Goal: Task Accomplishment & Management: Use online tool/utility

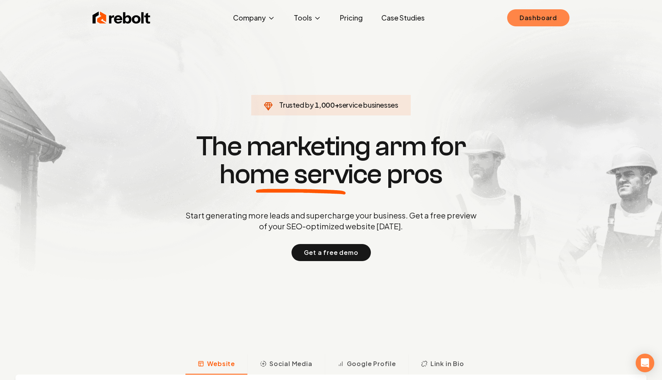
click at [530, 20] on link "Dashboard" at bounding box center [538, 17] width 62 height 17
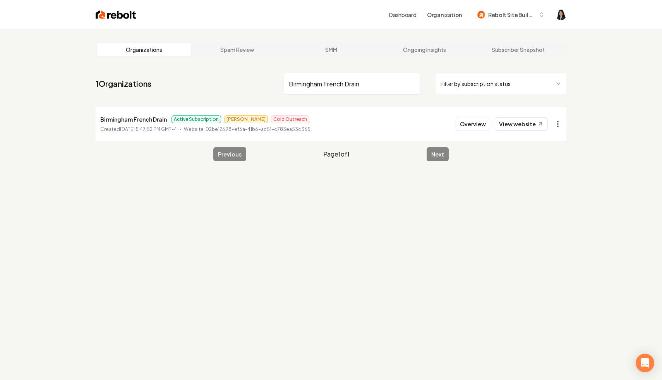
type input "Birmingham French Drain"
click at [560, 126] on html "Dashboard Organization Rebolt Site Builder Organizations Spam Review SMM Ongoin…" at bounding box center [331, 190] width 662 height 380
click at [550, 194] on link "View in Stripe" at bounding box center [539, 191] width 49 height 12
click at [411, 83] on input "Birmingham French Drain" at bounding box center [352, 84] width 136 height 22
paste input "Your Floor Fashions"
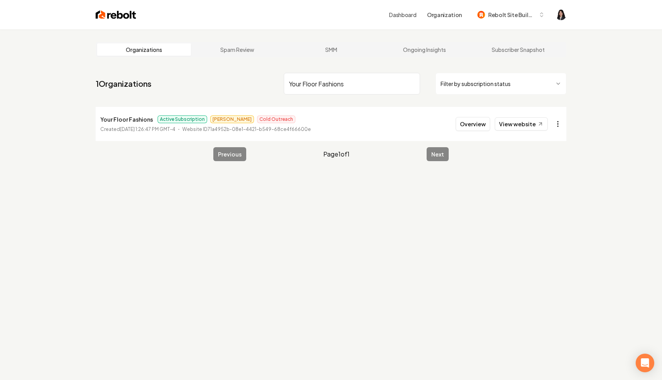
type input "Your Floor Fashions"
click at [560, 125] on html "Dashboard Organization Rebolt Site Builder Organizations Spam Review SMM Ongoin…" at bounding box center [331, 190] width 662 height 380
click at [550, 190] on link "View in Stripe" at bounding box center [539, 191] width 49 height 12
click at [411, 84] on input "Your Floor Fashions" at bounding box center [352, 84] width 136 height 22
paste input "Ryno Plumbing LLC"
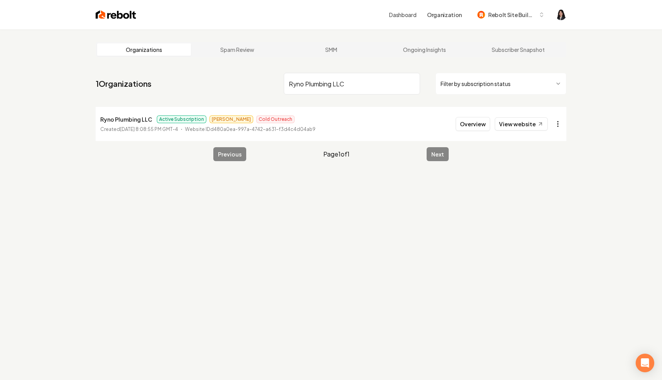
type input "Ryno Plumbing LLC"
click at [559, 122] on html "Dashboard Organization Rebolt Site Builder Organizations Spam Review SMM Ongoin…" at bounding box center [331, 190] width 662 height 380
click at [549, 191] on link "View in Stripe" at bounding box center [539, 191] width 49 height 12
click at [414, 82] on input "Ryno Plumbing LLC" at bounding box center [352, 84] width 136 height 22
paste input "Authority Construction Remodeling & Painting LLC Construction"
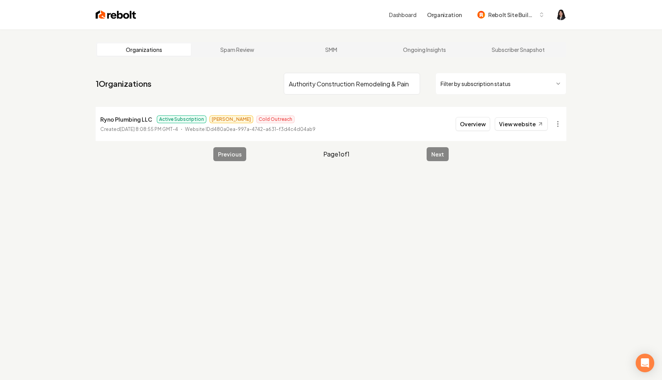
scroll to position [0, 65]
type input "Authority Construction Remodeling & Painting LLC Construction"
click at [558, 126] on html "Dashboard Organization Rebolt Site Builder Organizations Spam Review SMM Ongoin…" at bounding box center [331, 190] width 662 height 380
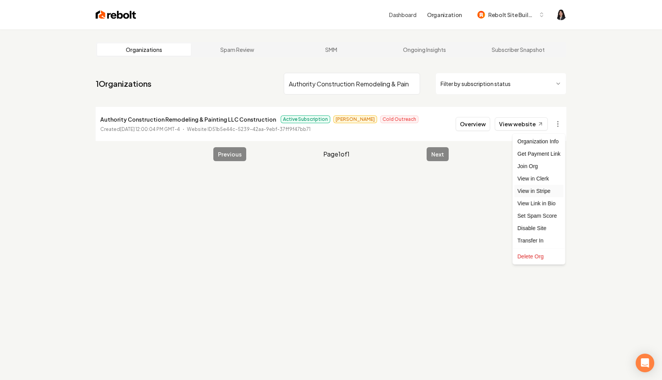
click at [550, 189] on link "View in Stripe" at bounding box center [539, 191] width 49 height 12
click at [410, 82] on input "Authority Construction Remodeling & Painting LLC Construction" at bounding box center [352, 84] width 136 height 22
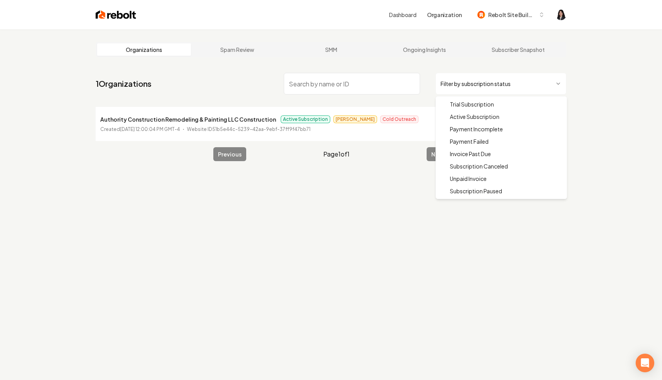
click at [475, 82] on html "Dashboard Organization Rebolt Site Builder Organizations Spam Review SMM Ongoin…" at bounding box center [331, 190] width 662 height 380
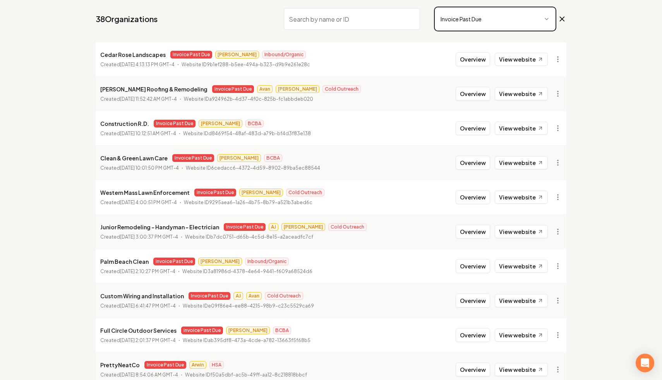
scroll to position [60, 0]
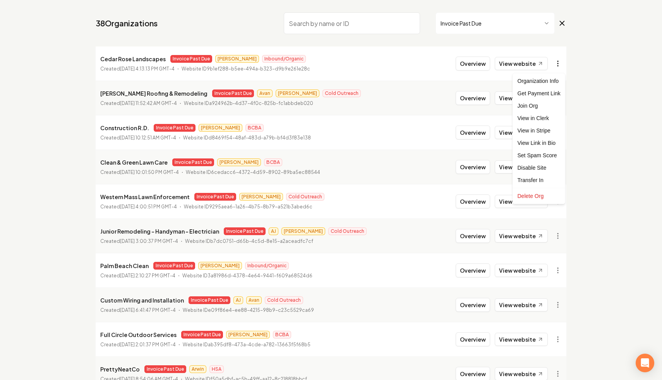
click at [559, 62] on html "Dashboard Organization Rebolt Site Builder Organizations Spam Review SMM Ongoin…" at bounding box center [331, 130] width 662 height 380
click at [552, 132] on link "View in Stripe" at bounding box center [539, 130] width 49 height 12
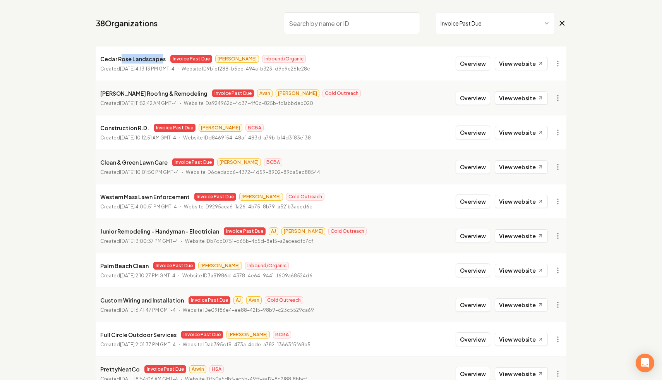
drag, startPoint x: 161, startPoint y: 60, endPoint x: 121, endPoint y: 56, distance: 40.1
click at [121, 56] on p "Cedar Rose Landscapes" at bounding box center [132, 58] width 65 height 9
drag, startPoint x: 164, startPoint y: 60, endPoint x: 97, endPoint y: 60, distance: 67.0
click at [97, 60] on li "Cedar Rose Landscapes Invoice Past Due James Inbound/Organic Created August 17,…" at bounding box center [331, 63] width 471 height 34
copy p "Cedar Rose Landscapes"
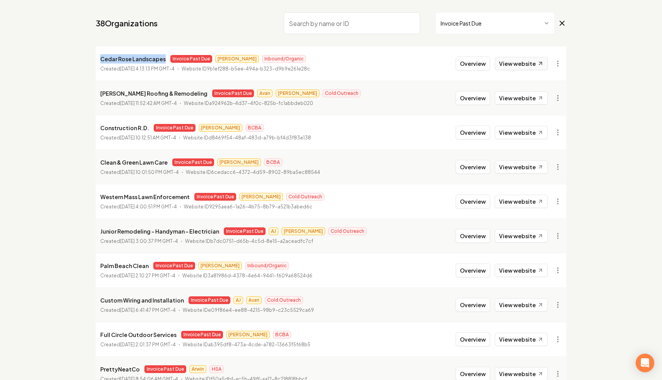
click at [535, 63] on link "View website" at bounding box center [521, 63] width 53 height 13
click at [309, 92] on div "Hidalgo Roofing & Remodeling Invoice Past Due Avan James Cold Outreach" at bounding box center [230, 93] width 261 height 9
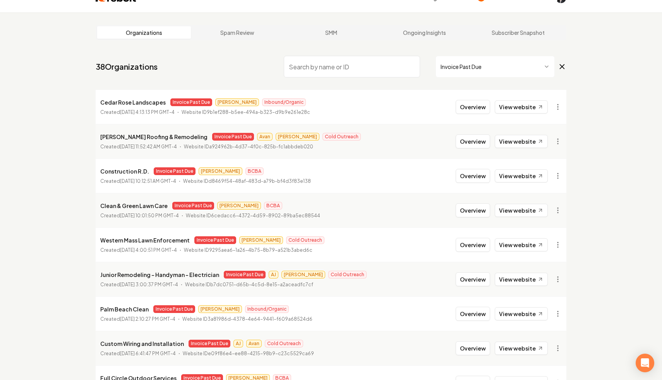
scroll to position [0, 0]
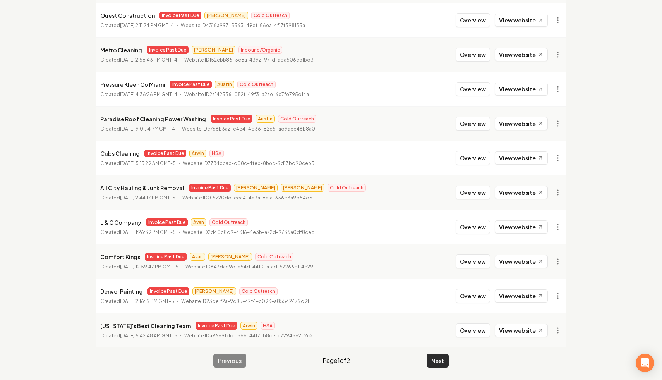
click at [439, 361] on button "Next" at bounding box center [438, 361] width 22 height 14
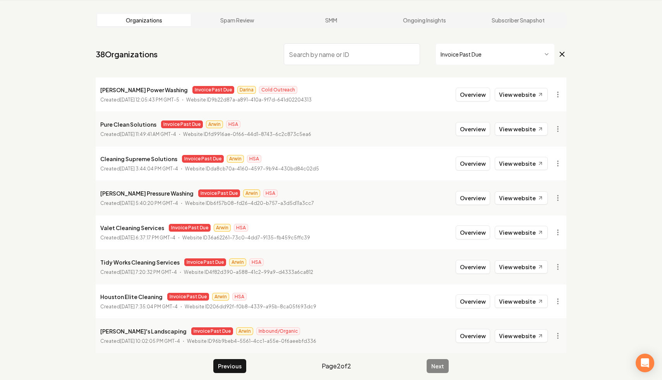
scroll to position [35, 0]
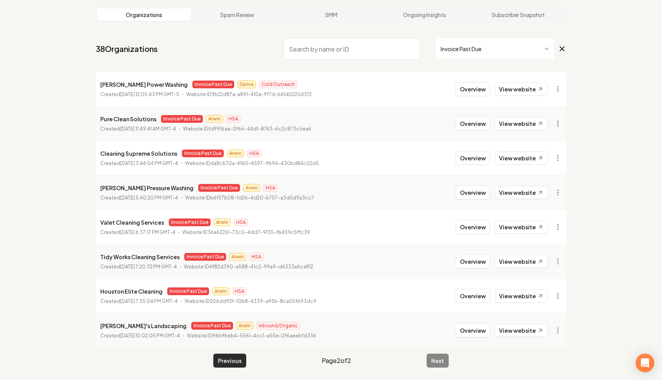
click at [222, 359] on button "Previous" at bounding box center [229, 361] width 33 height 14
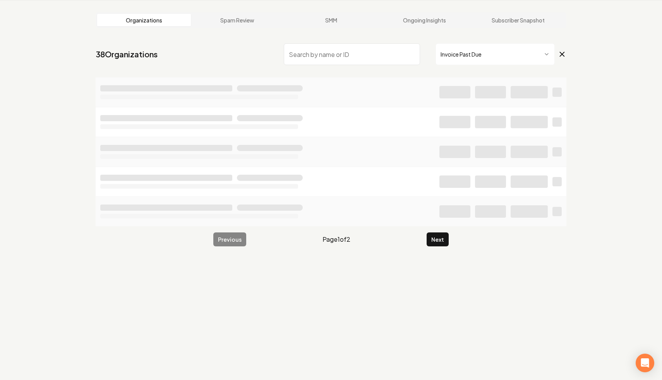
scroll to position [35, 0]
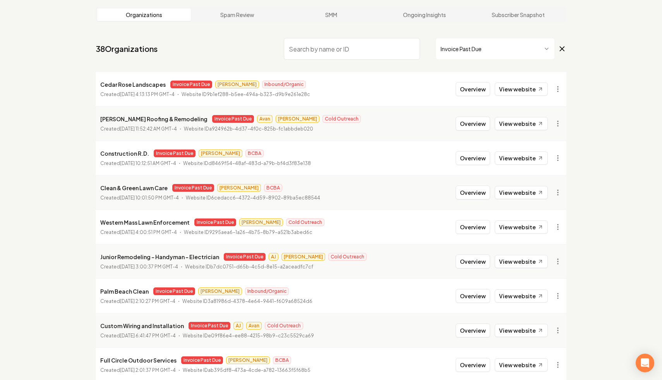
click at [346, 49] on input "search" at bounding box center [352, 49] width 136 height 22
type input "ston"
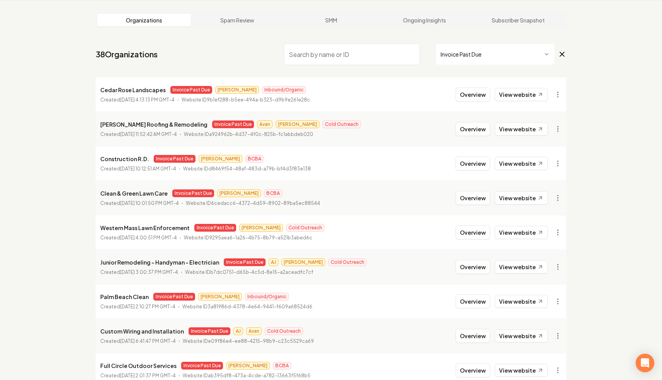
scroll to position [35, 0]
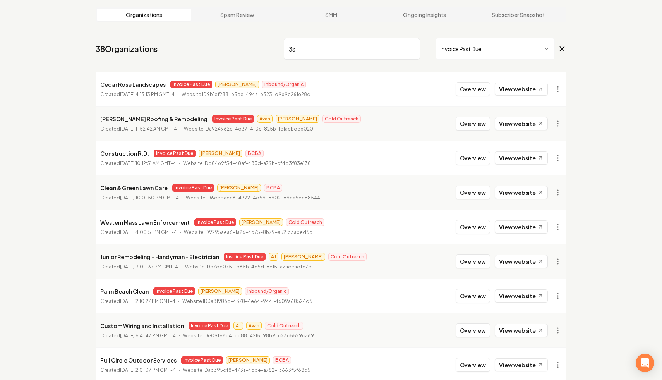
scroll to position [29, 0]
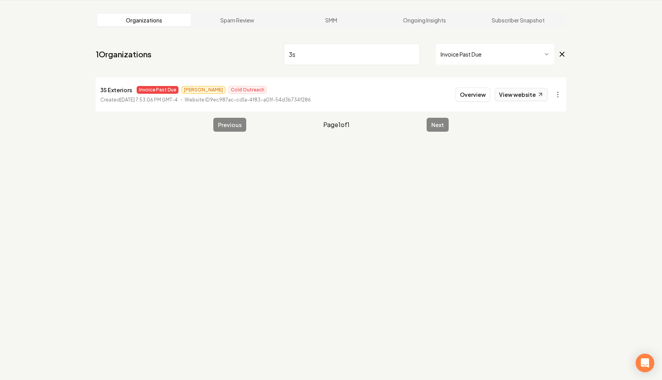
click at [538, 95] on icon at bounding box center [541, 94] width 7 height 7
drag, startPoint x: 330, startPoint y: 55, endPoint x: 210, endPoint y: 37, distance: 121.8
click at [210, 37] on main "Organizations Spam Review SMM Ongoing Insights Subscriber Snapshot 1 Organizati…" at bounding box center [331, 72] width 496 height 144
type input "l &"
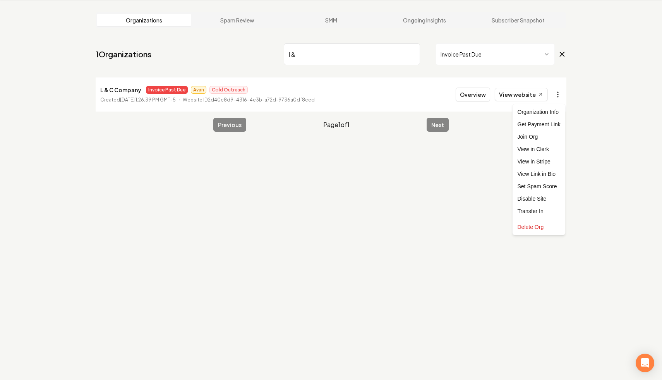
click at [559, 95] on html "Dashboard Organization Rebolt Site Builder Organizations Spam Review SMM Ongoin…" at bounding box center [331, 161] width 662 height 380
click at [553, 161] on link "View in Stripe" at bounding box center [539, 161] width 49 height 12
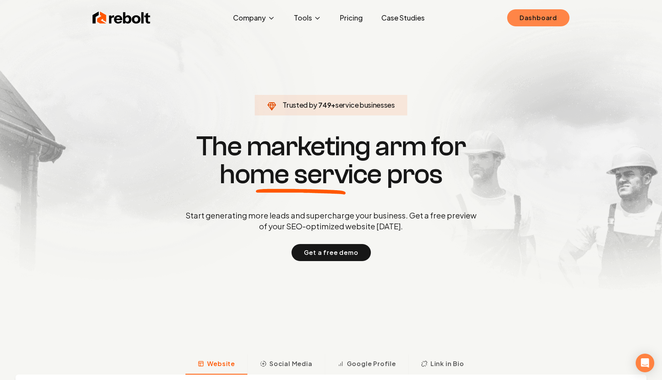
click at [559, 21] on link "Dashboard" at bounding box center [538, 17] width 62 height 17
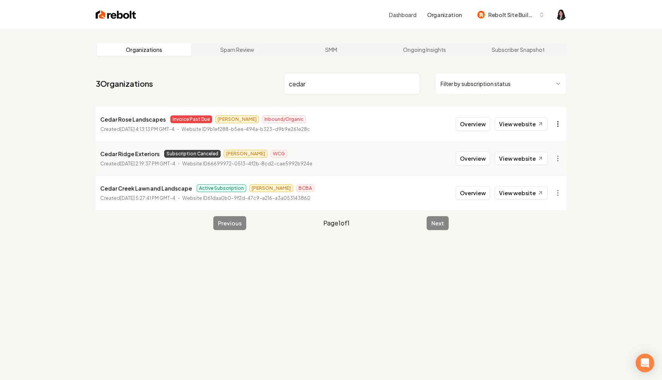
type input "cedar"
click at [560, 127] on html "Dashboard Organization Rebolt Site Builder Organizations Spam Review SMM Ongoin…" at bounding box center [331, 190] width 662 height 380
click at [554, 189] on link "View in Stripe" at bounding box center [539, 191] width 49 height 12
click at [556, 127] on html "Dashboard Organization Rebolt Site Builder Organizations Spam Review SMM Ongoin…" at bounding box center [331, 190] width 662 height 380
click at [552, 194] on link "View in Stripe" at bounding box center [539, 191] width 49 height 12
